Goal: Information Seeking & Learning: Learn about a topic

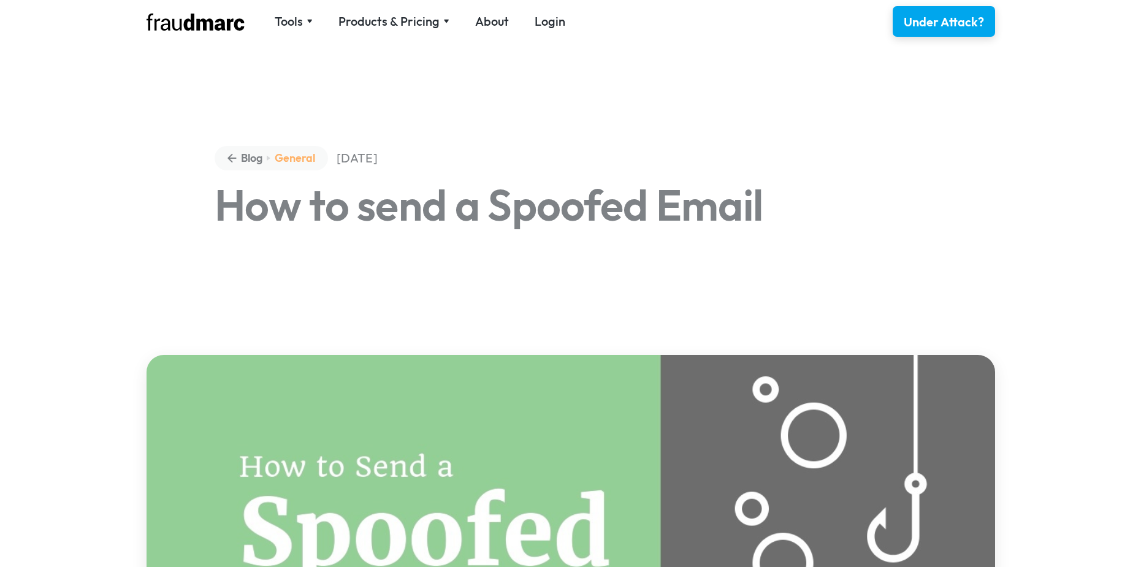
drag, startPoint x: 337, startPoint y: 259, endPoint x: 697, endPoint y: 348, distance: 370.7
click at [694, 348] on div at bounding box center [570, 576] width 883 height 477
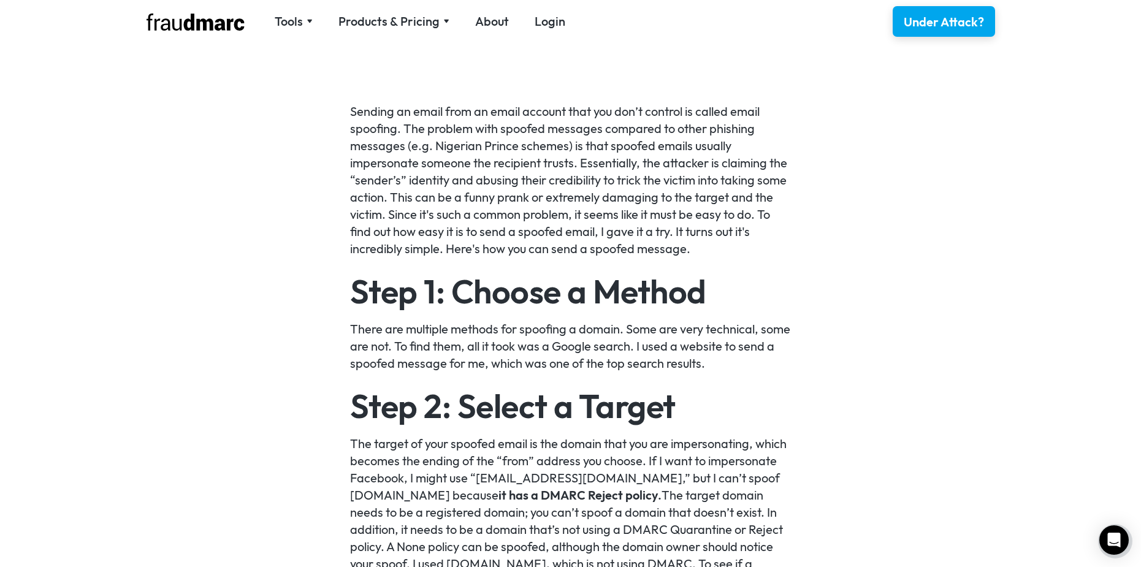
scroll to position [981, 0]
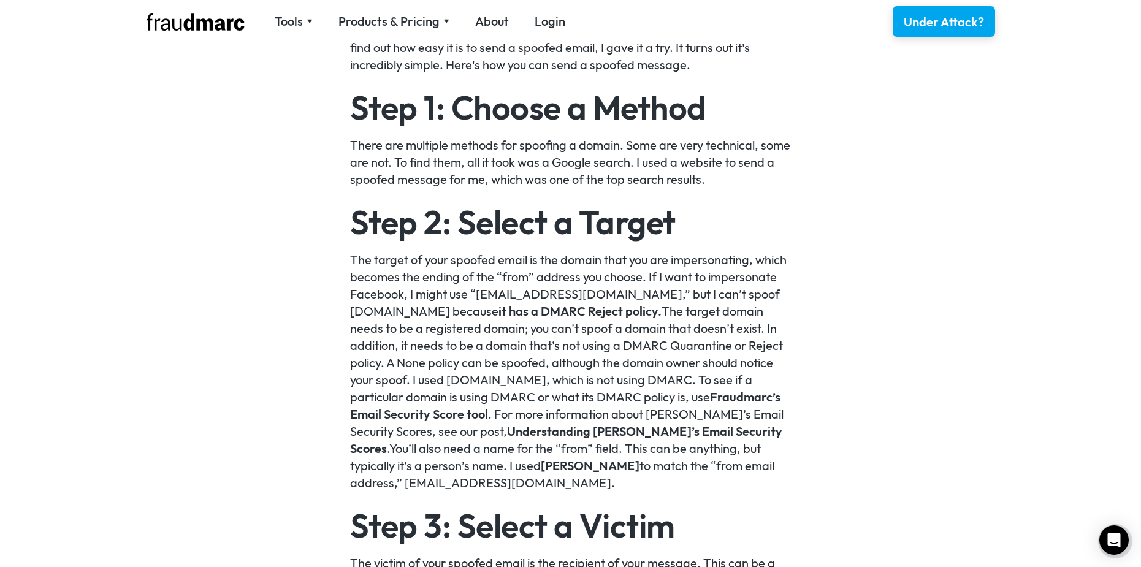
click at [531, 305] on link "it has a DMARC Reject policy." at bounding box center [580, 311] width 163 height 15
click at [533, 305] on link "it has a DMARC Reject policy." at bounding box center [580, 311] width 163 height 15
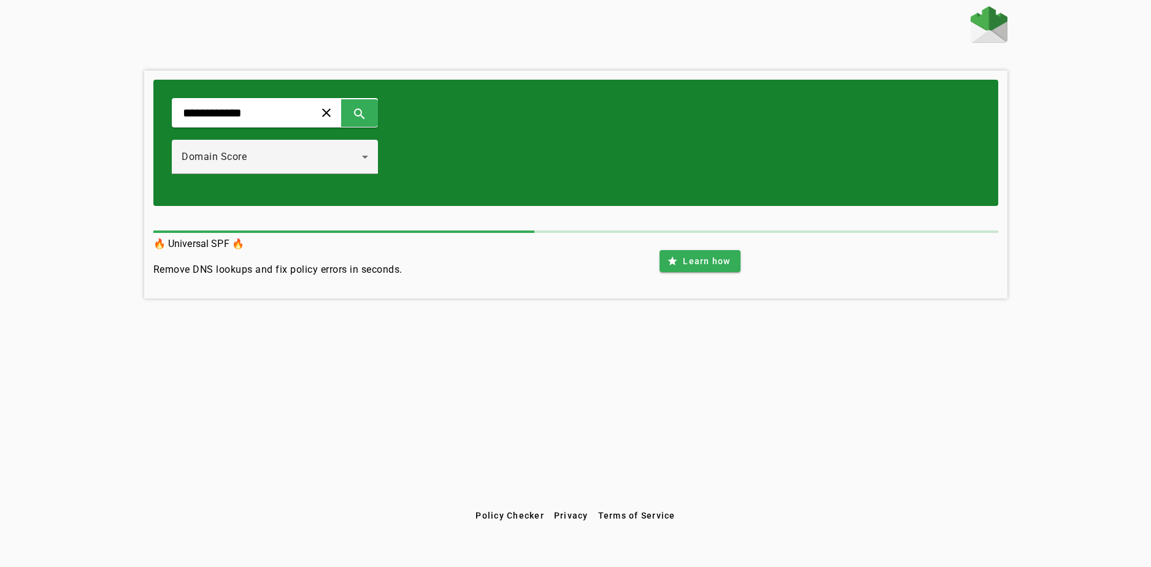
drag, startPoint x: 0, startPoint y: 0, endPoint x: 532, endPoint y: 293, distance: 606.9
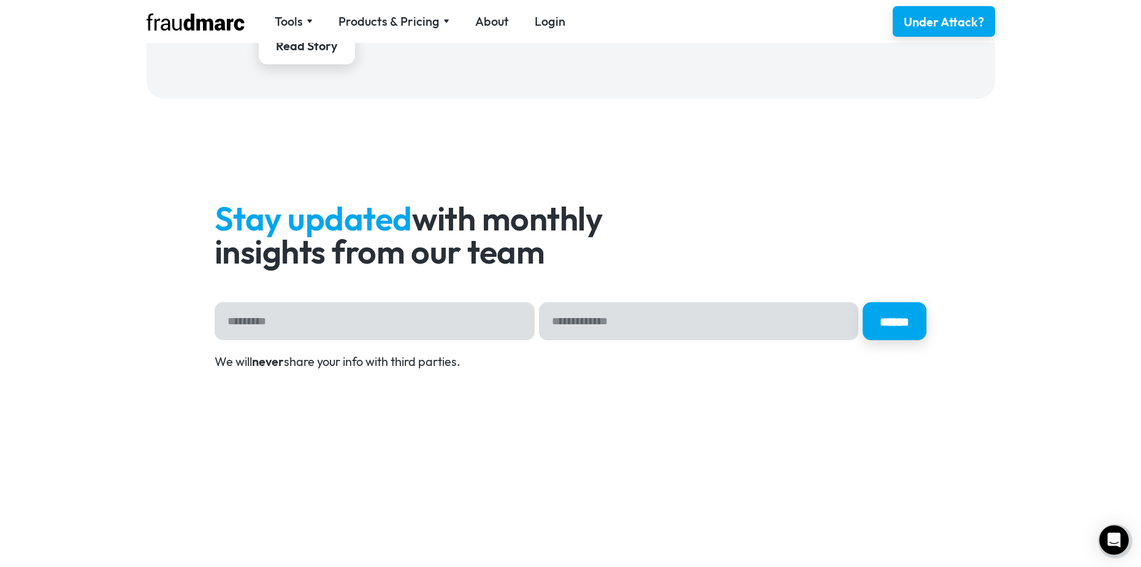
scroll to position [3658, 0]
